Goal: Transaction & Acquisition: Register for event/course

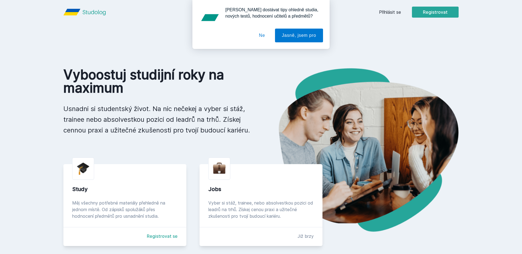
click at [263, 35] on button "Ne" at bounding box center [262, 36] width 20 height 14
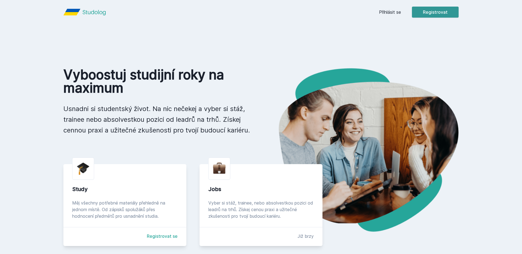
click at [419, 10] on button "Registrovat" at bounding box center [435, 12] width 47 height 11
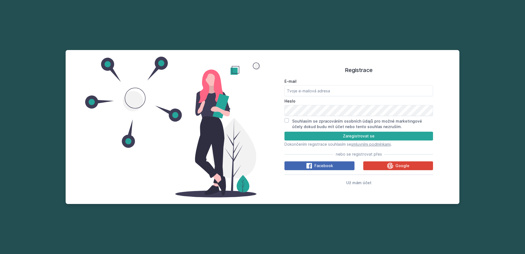
drag, startPoint x: 338, startPoint y: 82, endPoint x: 338, endPoint y: 87, distance: 4.4
click at [338, 82] on label "E-mail" at bounding box center [359, 81] width 149 height 5
click at [338, 85] on input "E-mail" at bounding box center [359, 90] width 149 height 11
click at [338, 87] on input "E-mail" at bounding box center [359, 90] width 149 height 11
click at [338, 89] on input "E-mail" at bounding box center [359, 90] width 149 height 11
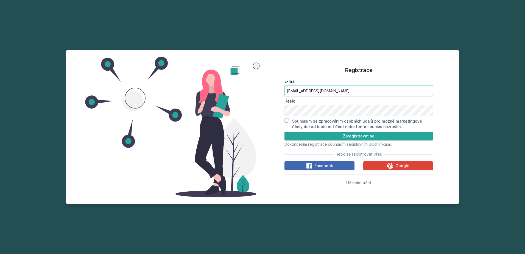
type input "[EMAIL_ADDRESS][DOMAIN_NAME]"
click at [285, 132] on button "Zaregistrovat se" at bounding box center [359, 136] width 149 height 9
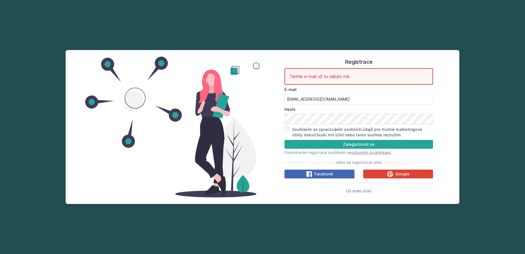
click at [312, 113] on div "Heslo" at bounding box center [359, 116] width 149 height 18
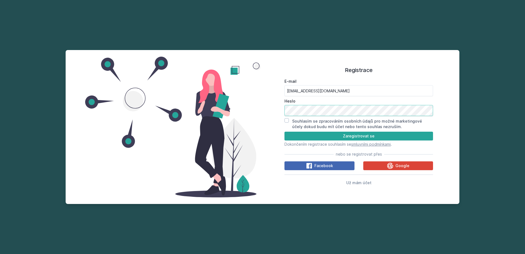
click at [285, 132] on button "Zaregistrovat se" at bounding box center [359, 136] width 149 height 9
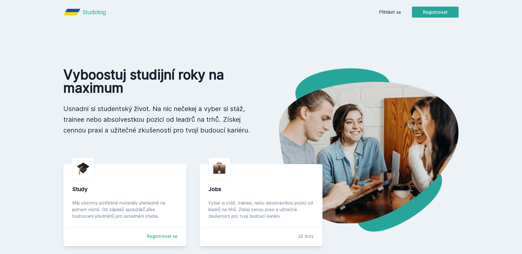
click at [380, 15] on link "Přihlásit se" at bounding box center [390, 12] width 22 height 7
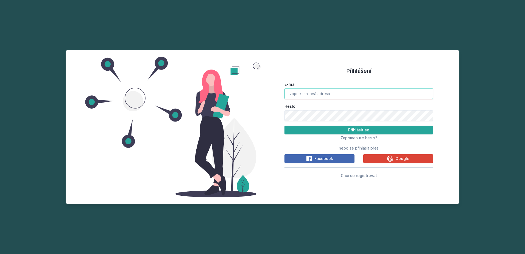
click at [332, 98] on input "E-mail" at bounding box center [359, 93] width 149 height 11
click at [285, 126] on button "Přihlásit se" at bounding box center [359, 130] width 149 height 9
drag, startPoint x: 363, startPoint y: 96, endPoint x: 335, endPoint y: 97, distance: 27.2
click at [335, 97] on input "rosta.kasparu@seznam.czJarda1970" at bounding box center [359, 93] width 149 height 11
type input "[EMAIL_ADDRESS][DOMAIN_NAME]"
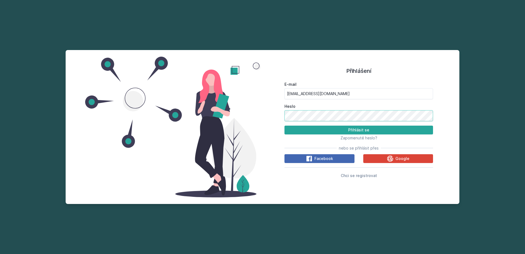
click at [285, 126] on button "Přihlásit se" at bounding box center [359, 130] width 149 height 9
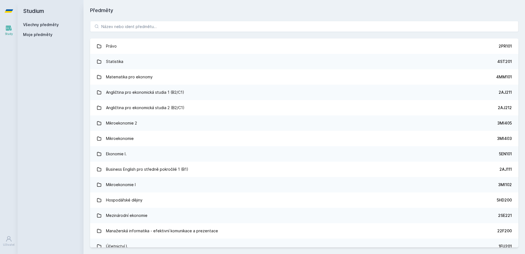
click at [203, 19] on div "Právo 2PR101 Statistika 4ST201 Matematika pro ekonomy 4MM101 Angličtina pro eko…" at bounding box center [304, 133] width 442 height 239
click at [203, 27] on input "search" at bounding box center [304, 26] width 428 height 11
paste input "Jarda1970"
type input "Jarda1970"
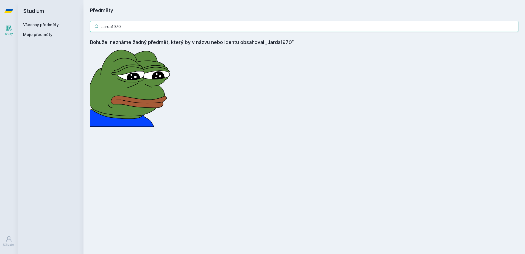
drag, startPoint x: 202, startPoint y: 27, endPoint x: 32, endPoint y: 30, distance: 169.5
click at [32, 30] on div "Studium Všechny předměty Moje předměty Předměty Jarda1970 Bohužel neznáme žádný…" at bounding box center [272, 127] width 508 height 254
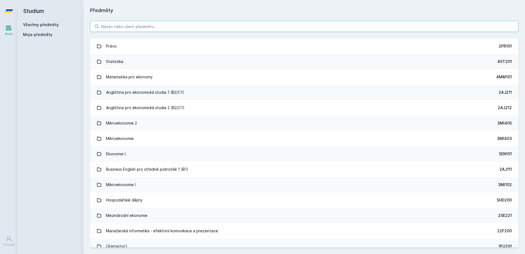
paste input "5IE425"
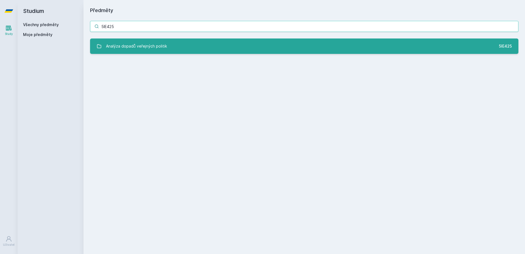
type input "5IE425"
click at [144, 42] on div "Analýza dopadů veřejných politik" at bounding box center [136, 46] width 61 height 11
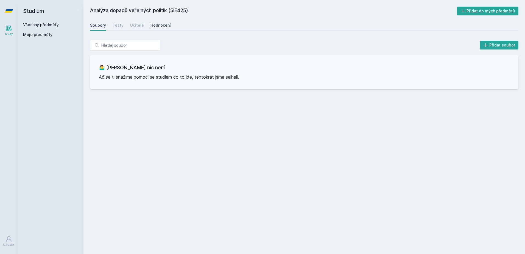
click at [159, 25] on div "Hodnocení" at bounding box center [160, 25] width 20 height 5
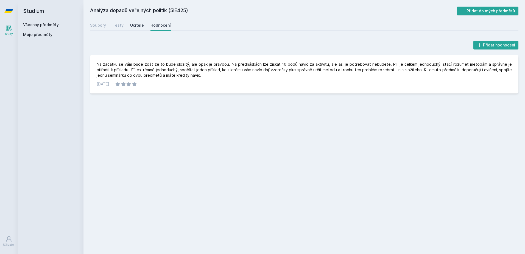
click at [135, 25] on div "Učitelé" at bounding box center [137, 25] width 14 height 5
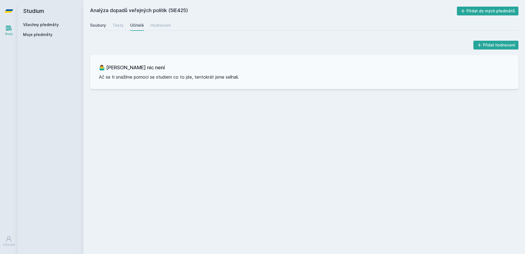
click at [102, 24] on div "Soubory" at bounding box center [98, 25] width 16 height 5
click at [126, 42] on input "search" at bounding box center [125, 45] width 70 height 11
paste input "5HP425"
type input "5HP425"
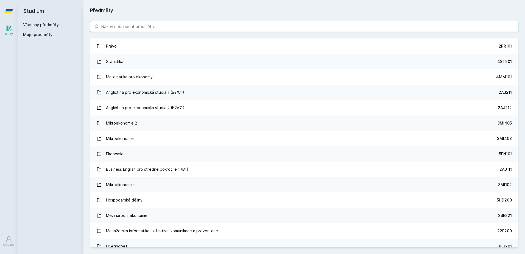
click at [155, 27] on input "search" at bounding box center [304, 26] width 428 height 11
paste input "5HP425"
type input "5HP425"
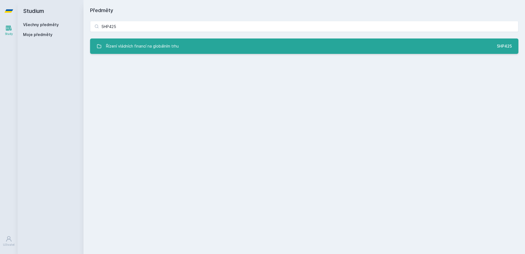
click at [158, 46] on div "Řízení vládních financí na globálním trhu" at bounding box center [142, 46] width 73 height 11
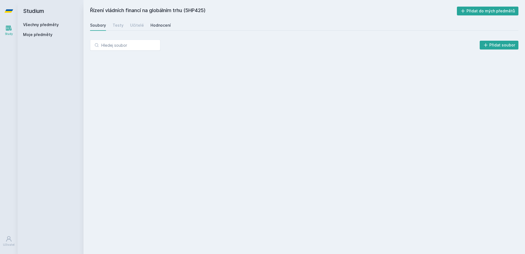
click at [158, 24] on div "Hodnocení" at bounding box center [160, 25] width 20 height 5
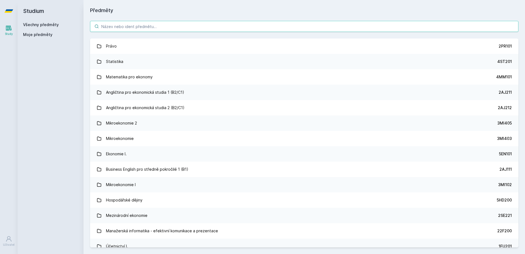
click at [150, 28] on input "search" at bounding box center [304, 26] width 428 height 11
paste input "5HP413"
type input "5HP413"
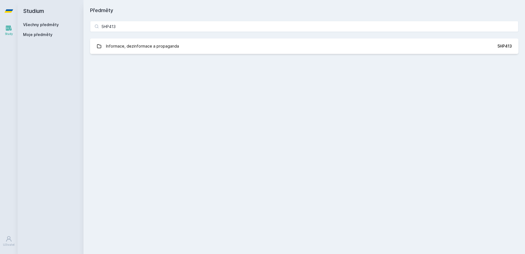
click at [154, 56] on div "5HP413 Informace, dezinformace a propaganda 5HP413 Jejda, něco se pokazilo." at bounding box center [304, 37] width 442 height 46
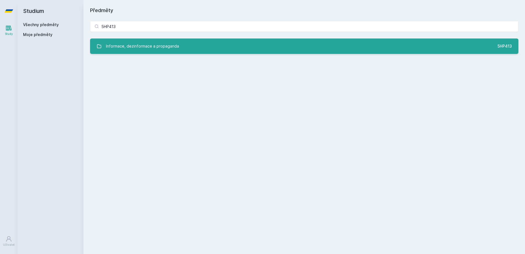
click at [154, 51] on div "Informace, dezinformace a propaganda" at bounding box center [142, 46] width 73 height 11
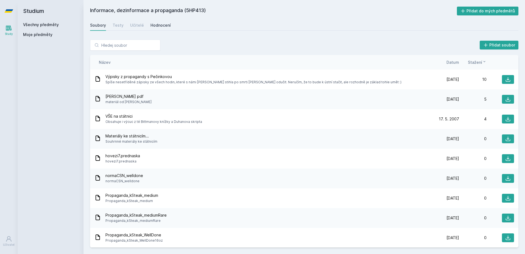
click at [159, 27] on div "Hodnocení" at bounding box center [160, 25] width 20 height 5
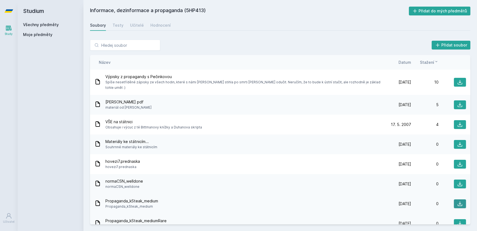
click at [454, 199] on button at bounding box center [460, 203] width 12 height 9
click at [140, 38] on div "Přidat soubor Řazení: Název Datum Stažení Název Datum Stažení Výpisky z propaga…" at bounding box center [280, 132] width 394 height 198
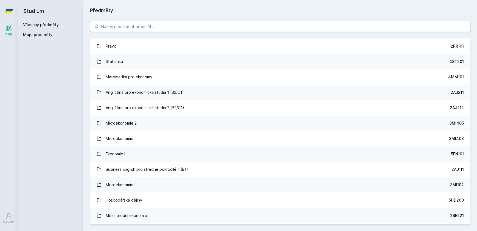
click at [138, 21] on input "search" at bounding box center [280, 26] width 381 height 11
paste input "5IE470"
type input "5IE470"
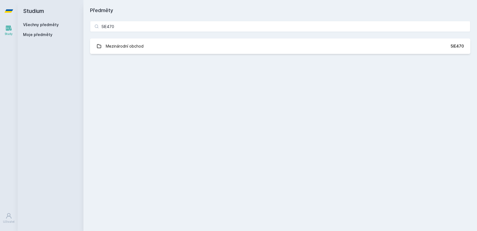
click at [120, 62] on div "Předměty 5IE470 Mezinárodní obchod 5IE470 Jejda, něco se pokazilo." at bounding box center [280, 116] width 381 height 218
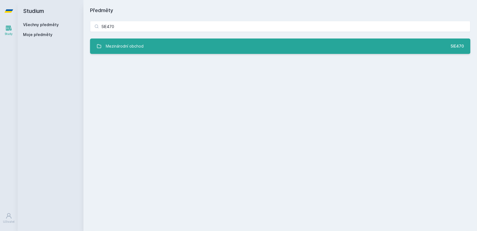
click at [122, 52] on link "Mezinárodní obchod 5IE470" at bounding box center [280, 45] width 381 height 15
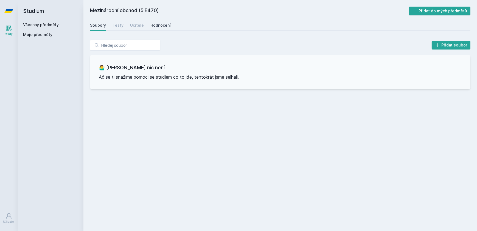
click at [160, 26] on div "Hodnocení" at bounding box center [160, 25] width 20 height 5
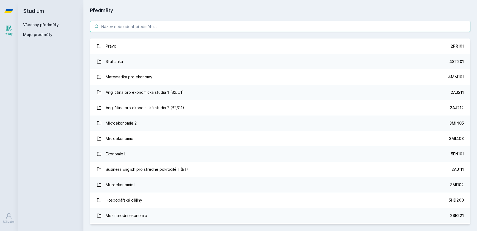
click at [161, 25] on input "search" at bounding box center [280, 26] width 381 height 11
paste input "5HP503"
type input "5HP503"
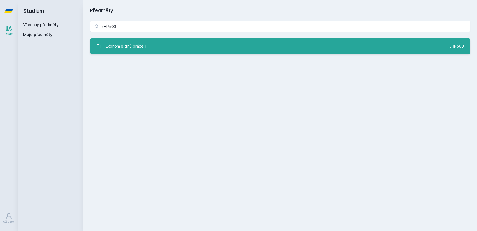
click at [152, 47] on link "Ekonomie trhů práce II 5HP503" at bounding box center [280, 45] width 381 height 15
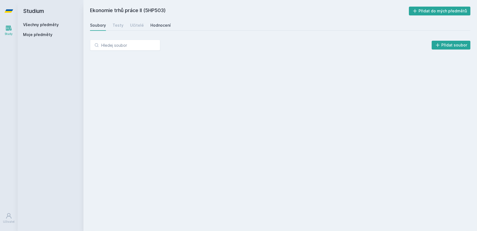
click at [153, 25] on div "Hodnocení" at bounding box center [160, 25] width 20 height 5
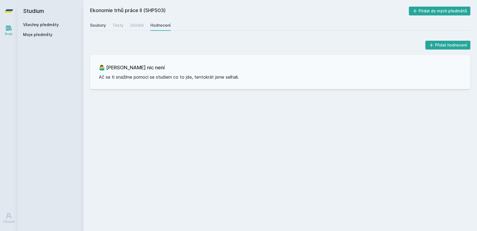
click at [93, 24] on div "Soubory" at bounding box center [98, 25] width 16 height 5
